Goal: Information Seeking & Learning: Learn about a topic

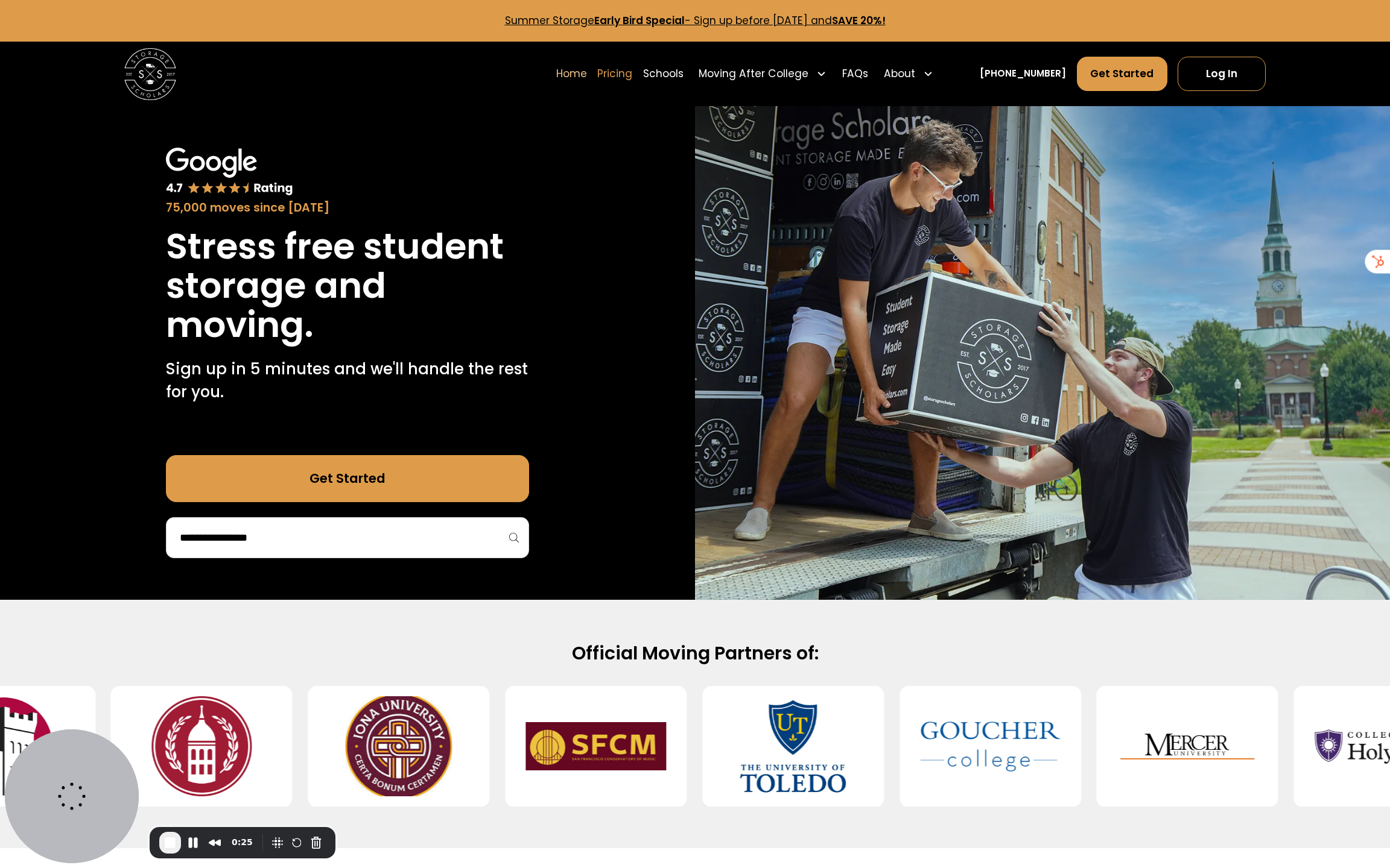
click at [632, 73] on link "Pricing" at bounding box center [615, 74] width 35 height 36
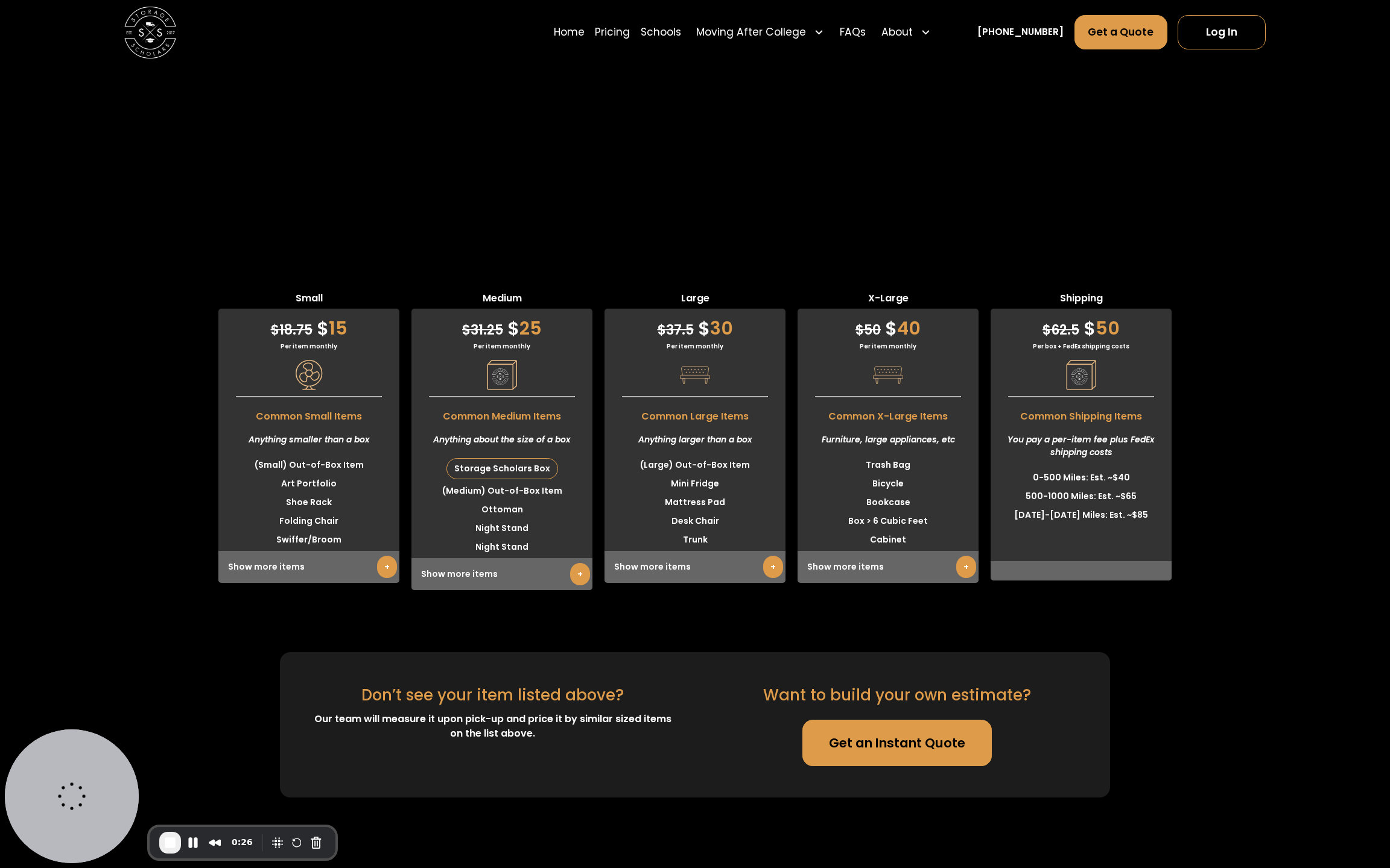
scroll to position [3172, 0]
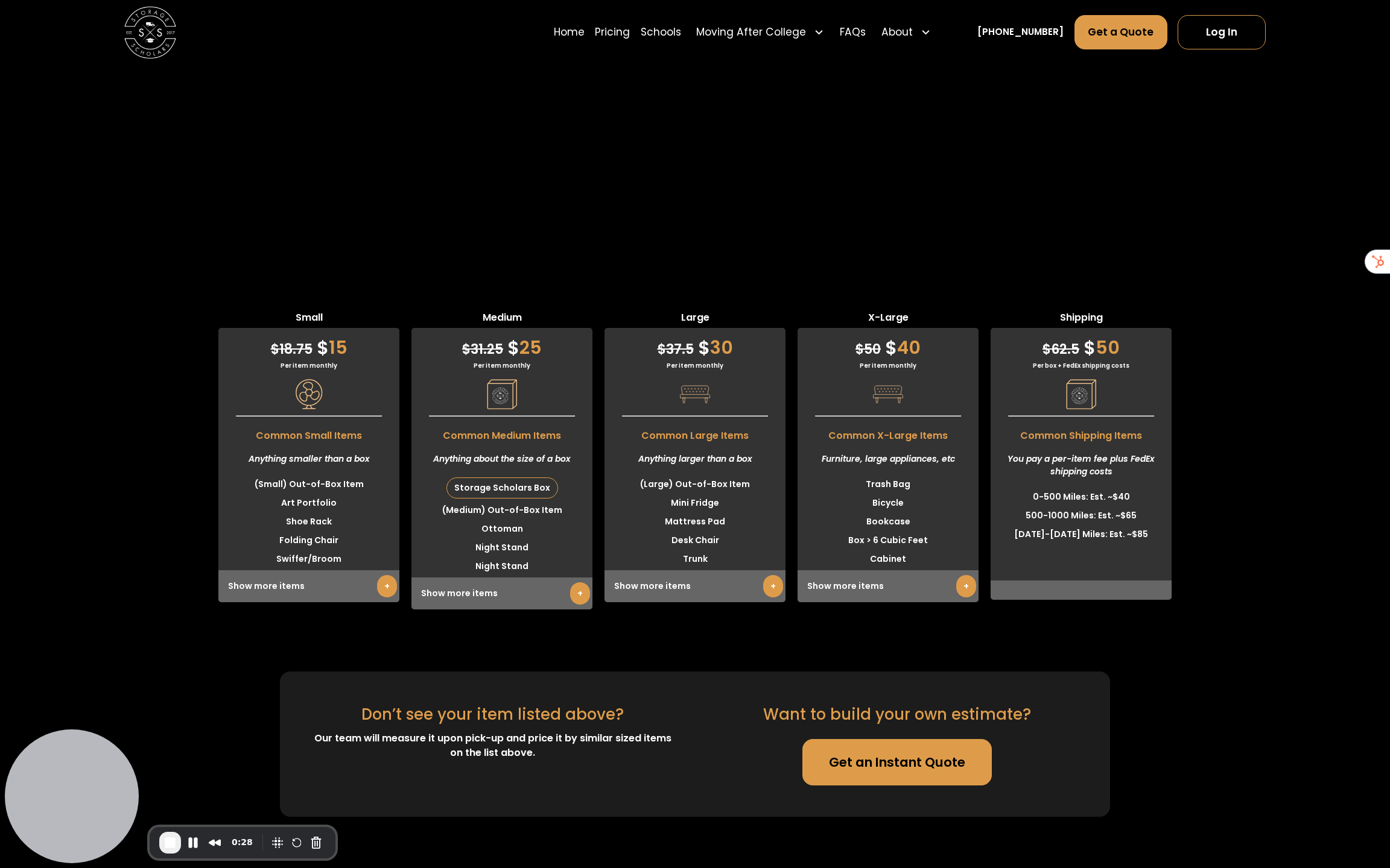
click at [753, 570] on div "Show more items +" at bounding box center [694, 586] width 181 height 32
click at [773, 575] on link "+" at bounding box center [773, 586] width 20 height 23
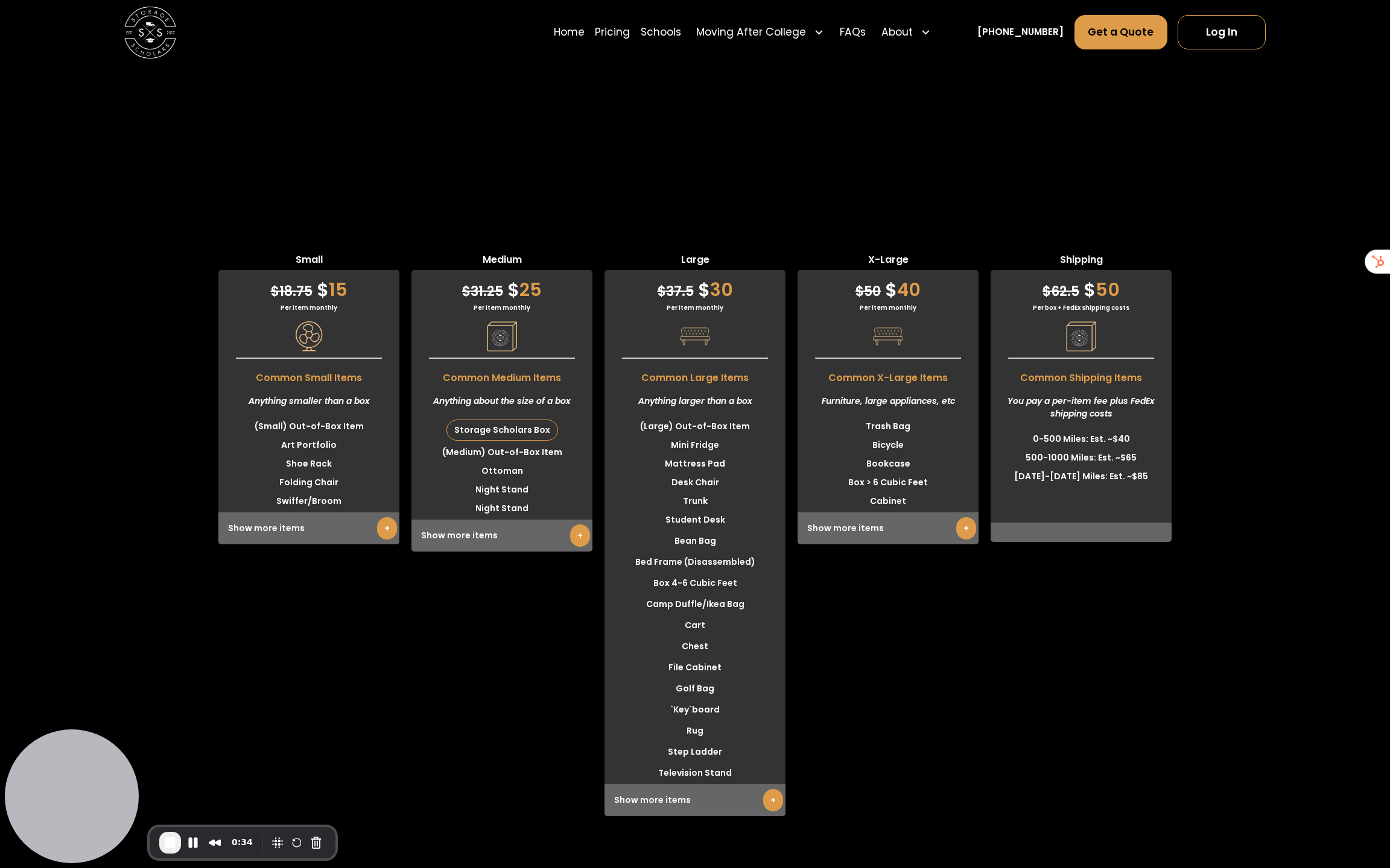
scroll to position [3212, 0]
